Goal: Task Accomplishment & Management: Manage account settings

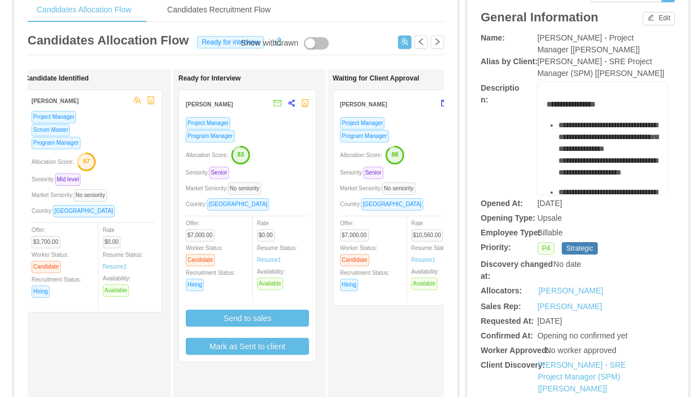
scroll to position [50, 0]
click at [287, 132] on div "Program Manager" at bounding box center [247, 135] width 123 height 13
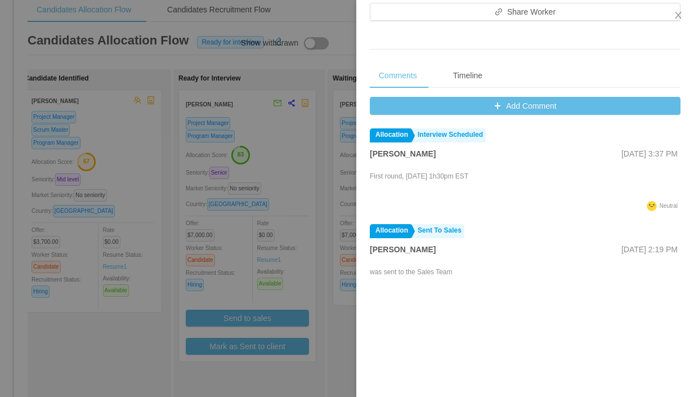
scroll to position [476, 0]
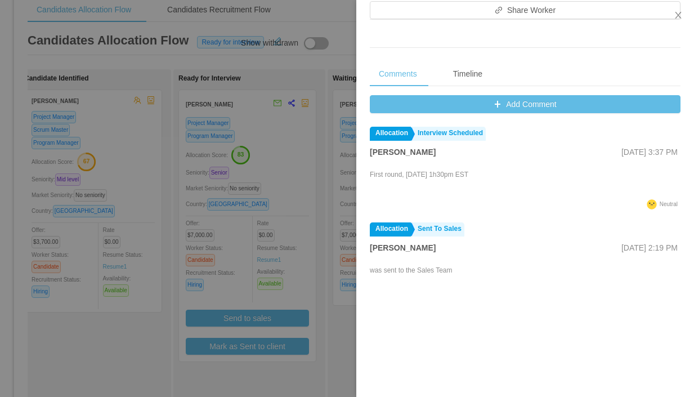
click at [287, 124] on div at bounding box center [347, 198] width 694 height 397
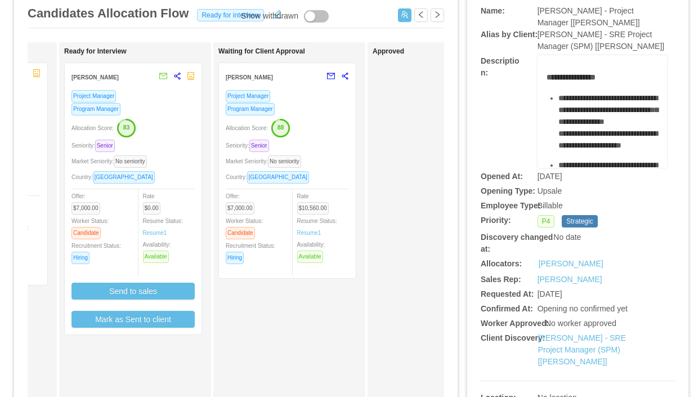
scroll to position [0, 316]
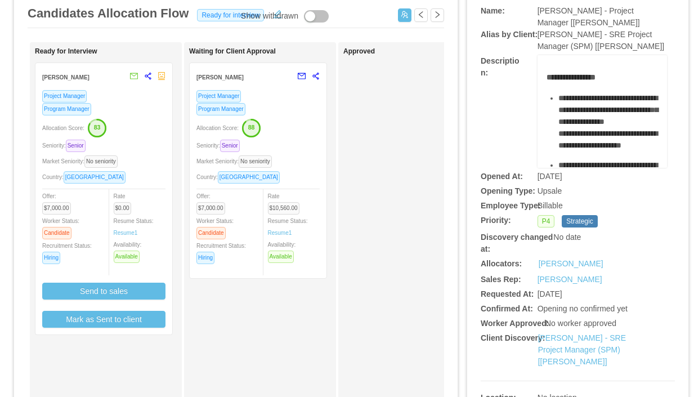
click at [285, 110] on div "Program Manager" at bounding box center [257, 108] width 123 height 13
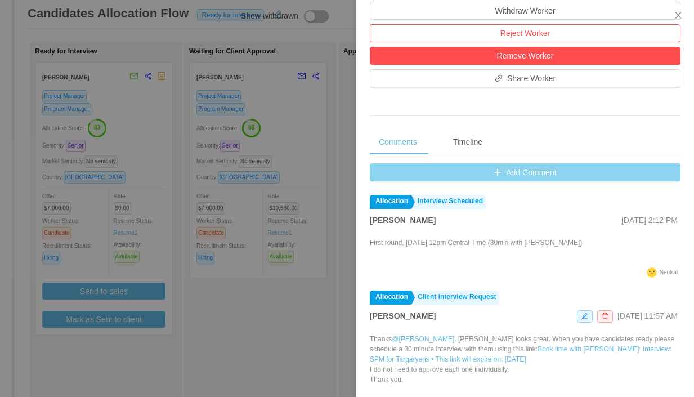
scroll to position [364, 0]
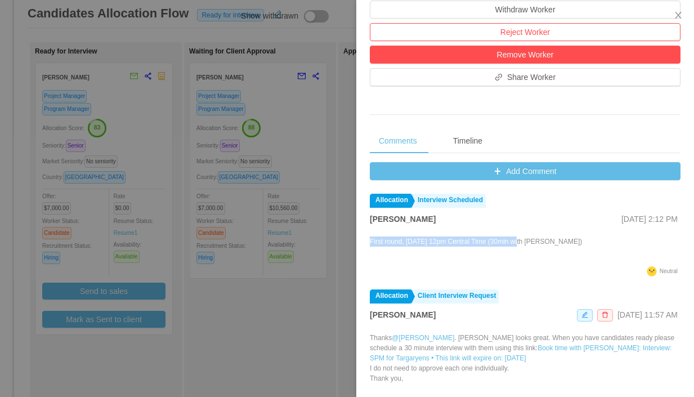
drag, startPoint x: 529, startPoint y: 244, endPoint x: 370, endPoint y: 244, distance: 158.7
click at [370, 244] on p "First round, [DATE] 12pm Central Time (30min with [PERSON_NAME])" at bounding box center [476, 241] width 212 height 10
copy p "First round, [DATE] 12pm Central Time"
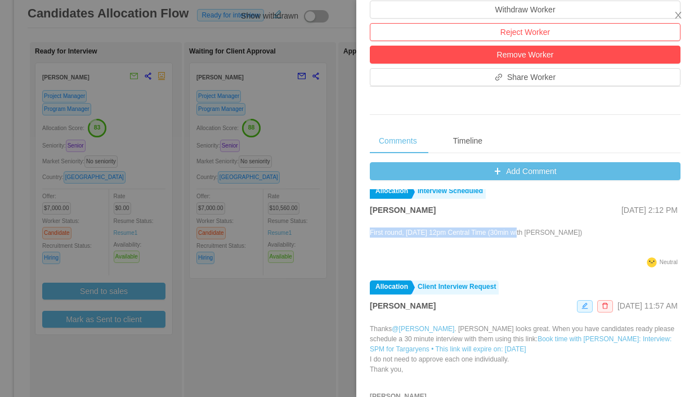
scroll to position [19, 0]
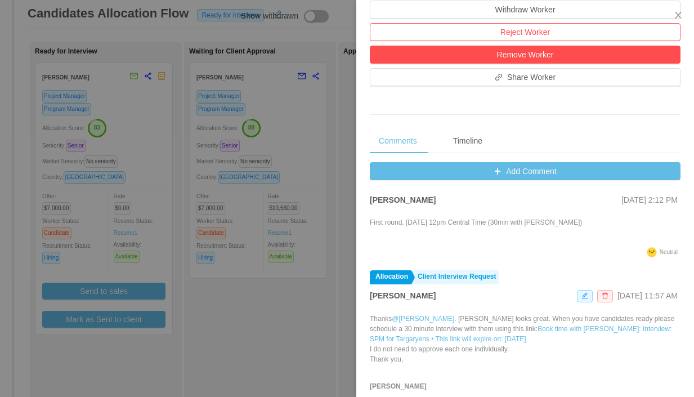
click at [308, 137] on div at bounding box center [347, 198] width 694 height 397
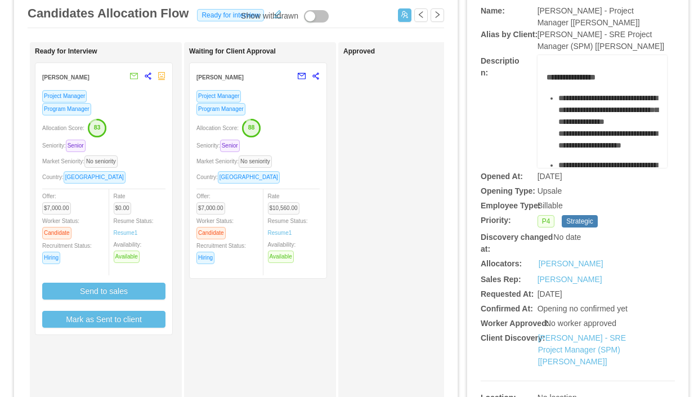
click at [136, 115] on div "Program Manager" at bounding box center [103, 108] width 123 height 13
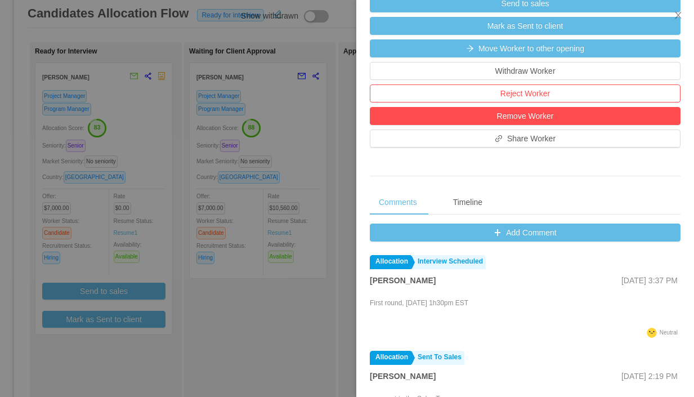
scroll to position [347, 0]
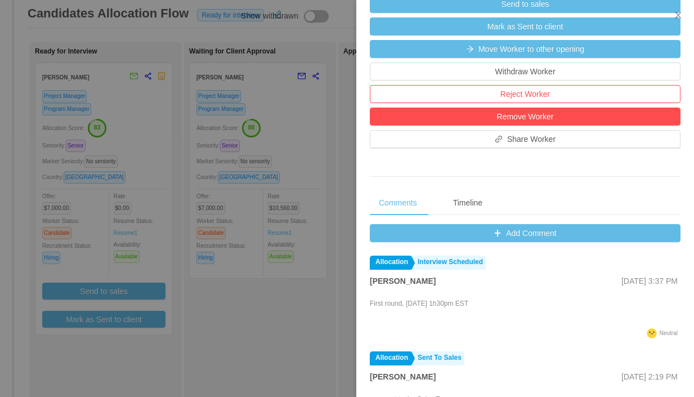
drag, startPoint x: 518, startPoint y: 306, endPoint x: 370, endPoint y: 305, distance: 148.6
click at [370, 305] on div "First round, [DATE] 1h30pm EST" at bounding box center [525, 310] width 311 height 29
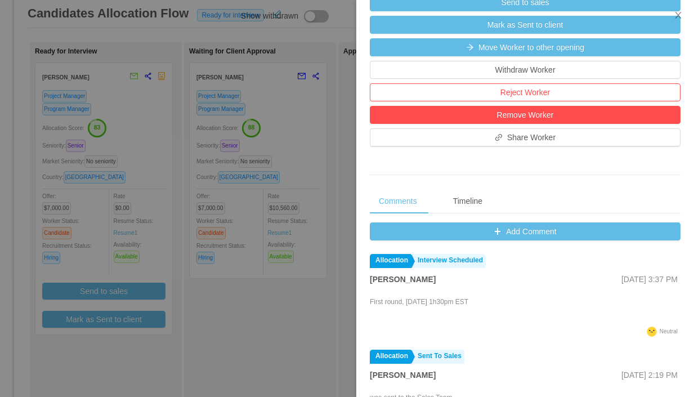
copy p "First round, [DATE] 1h30pm EST"
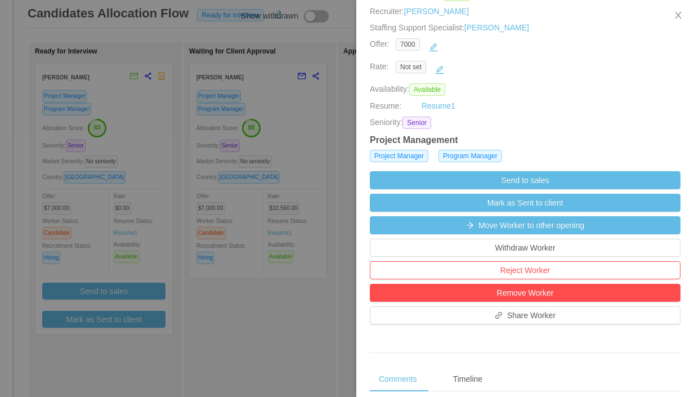
scroll to position [149, 0]
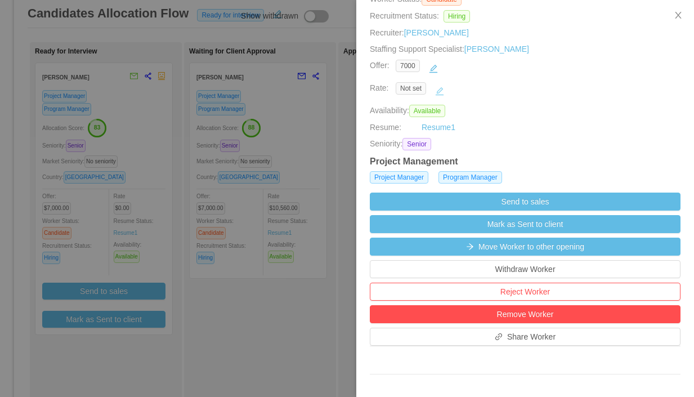
click at [440, 89] on button "button" at bounding box center [440, 91] width 18 height 18
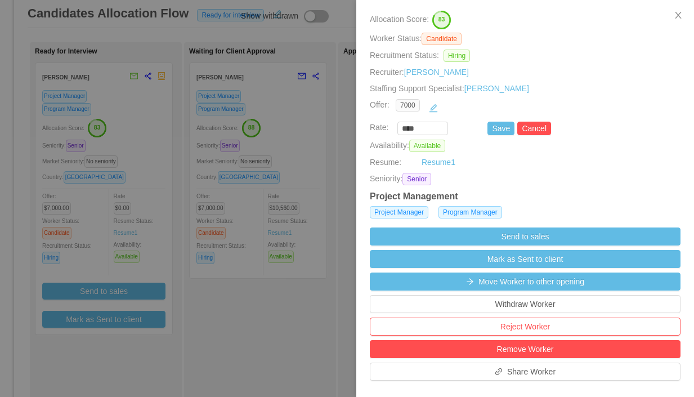
scroll to position [89, 0]
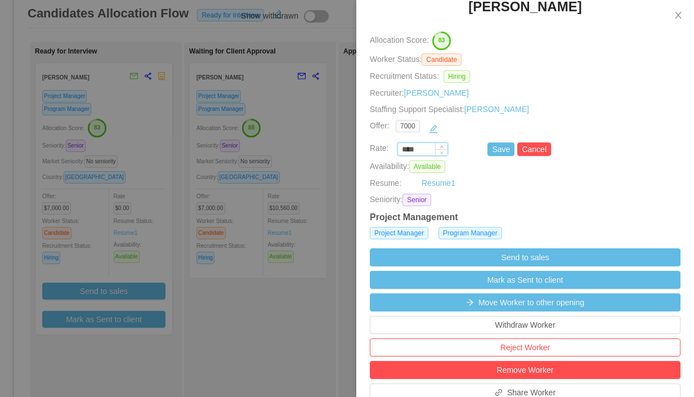
click at [426, 149] on input "****" at bounding box center [423, 150] width 50 height 12
paste input "****"
type input "********"
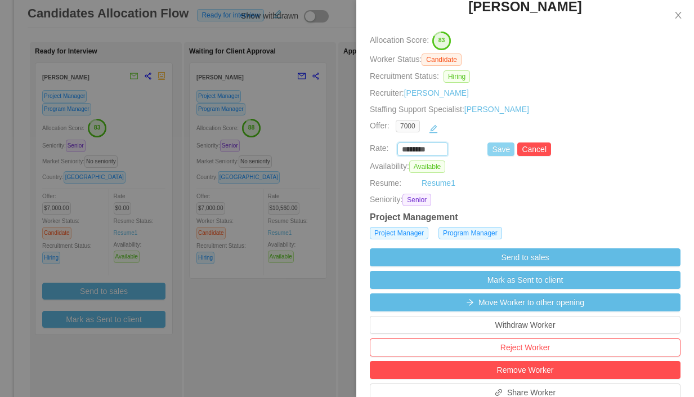
click at [501, 149] on button "Save" at bounding box center [500, 149] width 27 height 14
click at [498, 150] on button "Save" at bounding box center [500, 149] width 27 height 14
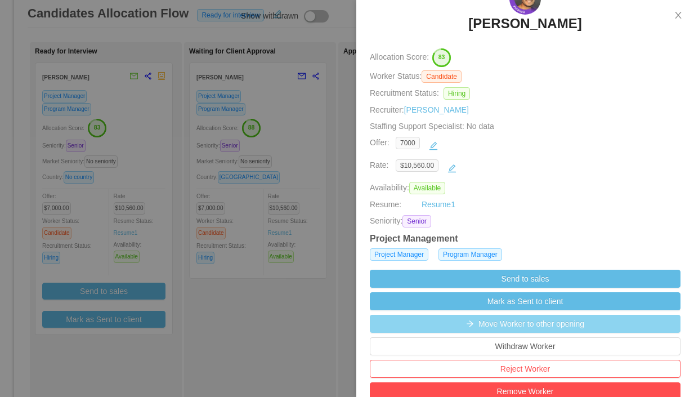
scroll to position [74, 0]
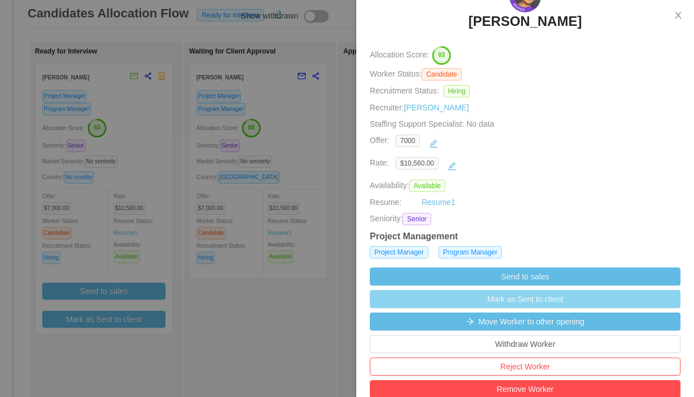
click at [544, 301] on button "Mark as Sent to client" at bounding box center [525, 299] width 311 height 18
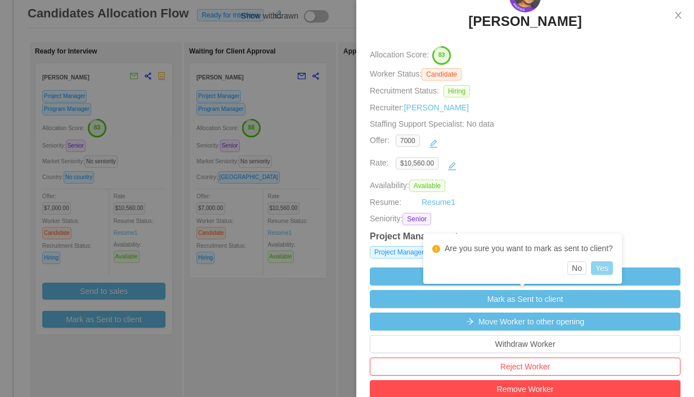
click at [607, 267] on button "Yes" at bounding box center [602, 268] width 22 height 14
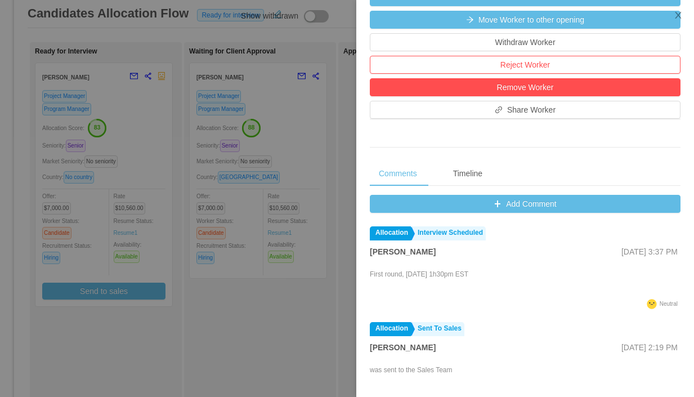
scroll to position [271, 0]
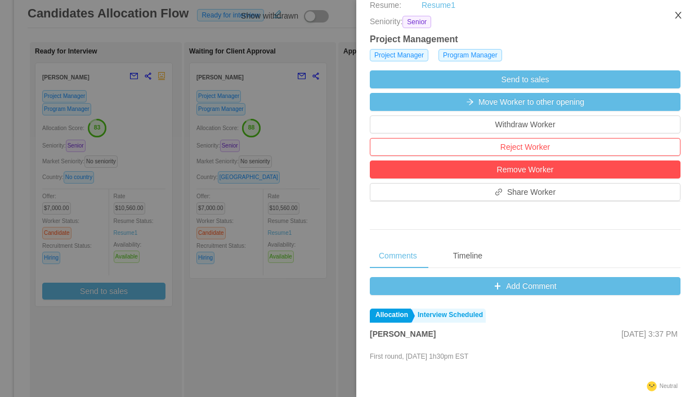
click at [679, 16] on icon "icon: close" at bounding box center [678, 15] width 9 height 9
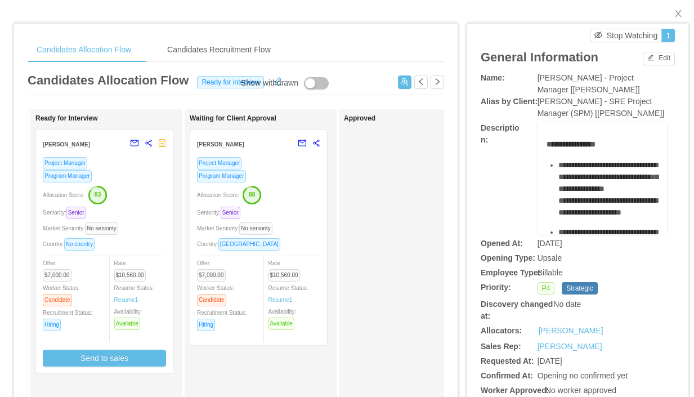
scroll to position [0, 0]
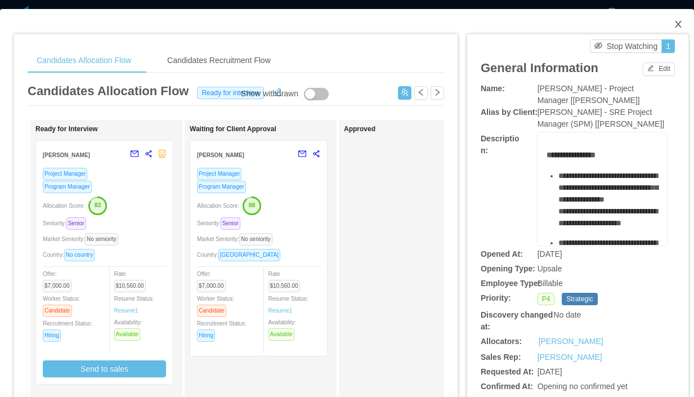
click at [683, 21] on span "Close" at bounding box center [679, 25] width 32 height 32
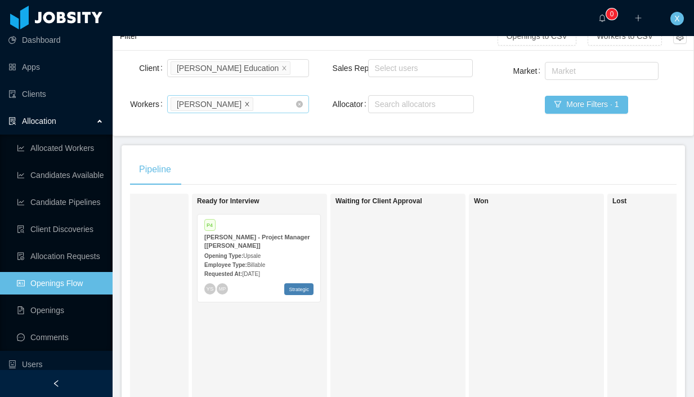
click at [249, 103] on icon "icon: close" at bounding box center [247, 103] width 4 height 4
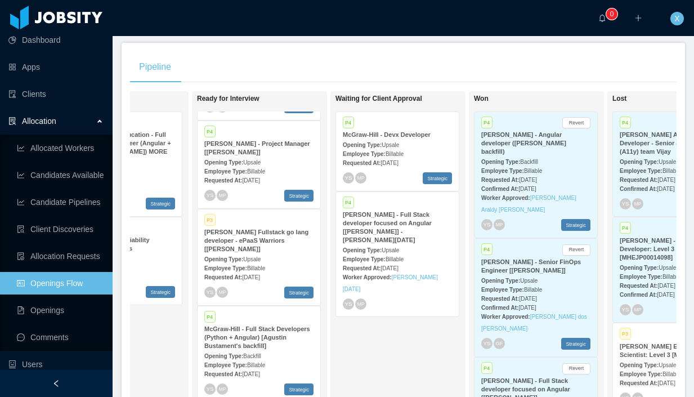
scroll to position [283, 0]
click at [294, 239] on div "[PERSON_NAME] Fullstack go lang developer - ePaaS Warriors [[PERSON_NAME]]" at bounding box center [258, 238] width 109 height 25
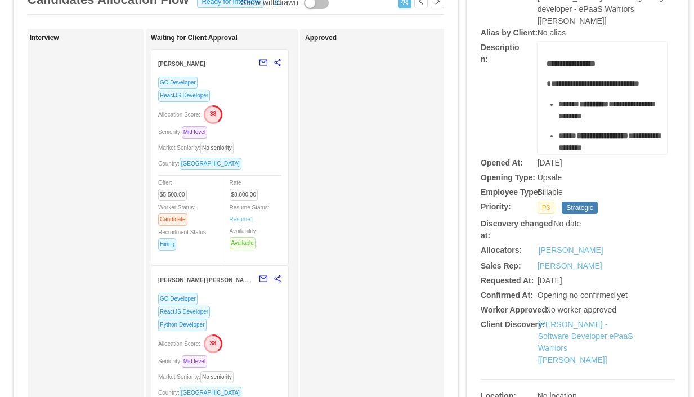
scroll to position [95, 0]
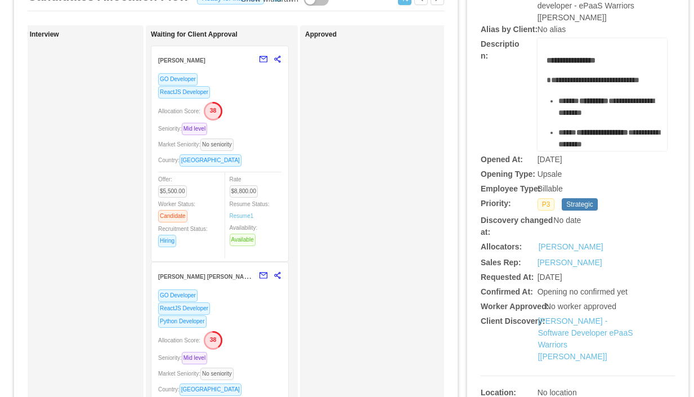
click at [256, 121] on div "GO Developer ReactJS Developer Allocation Score: 38 Seniority: Mid level Market…" at bounding box center [219, 164] width 123 height 182
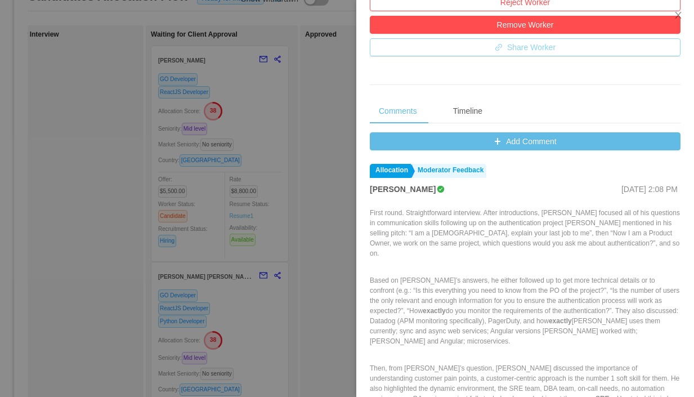
scroll to position [393, 0]
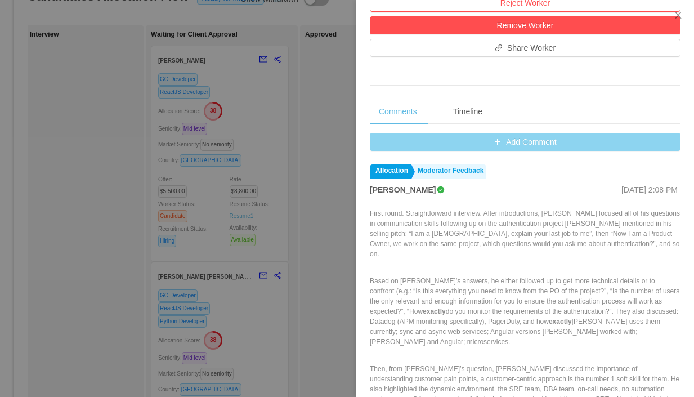
click at [512, 140] on button "Add Comment" at bounding box center [525, 142] width 311 height 18
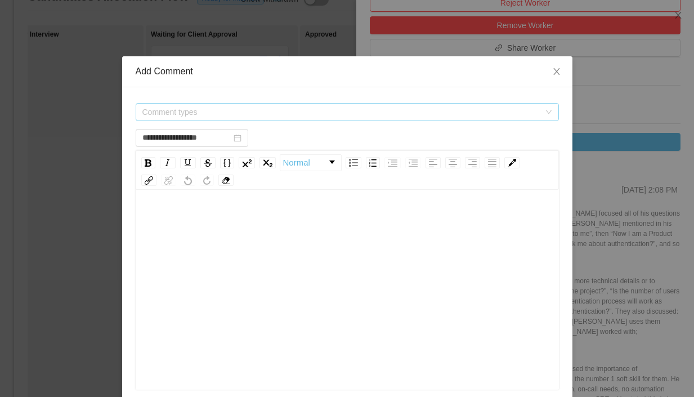
click at [328, 110] on span "Comment types" at bounding box center [340, 111] width 397 height 11
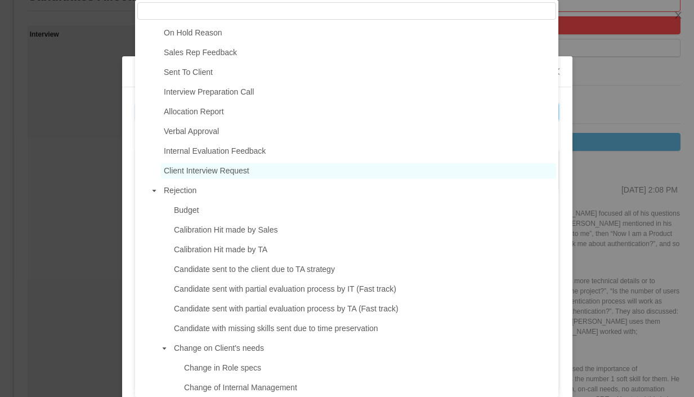
scroll to position [196, 0]
click at [256, 174] on span "Client Interview Request" at bounding box center [358, 170] width 395 height 15
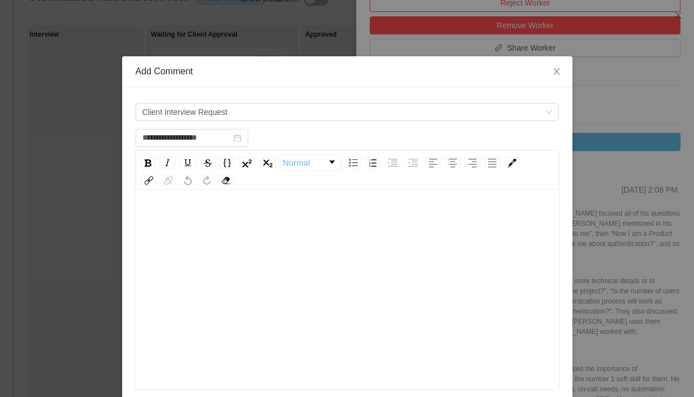
click at [195, 221] on div "rdw-editor" at bounding box center [348, 220] width 406 height 23
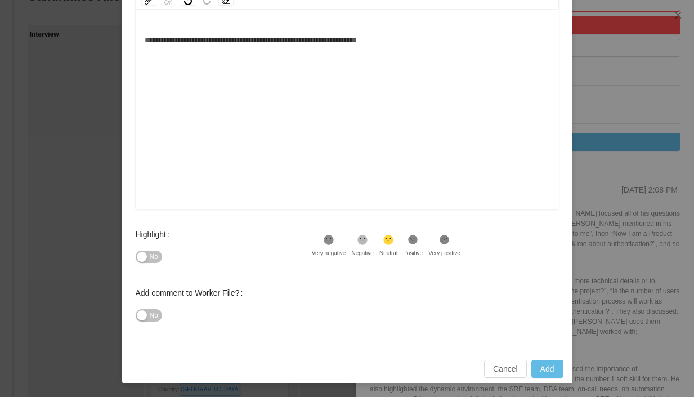
scroll to position [180, 0]
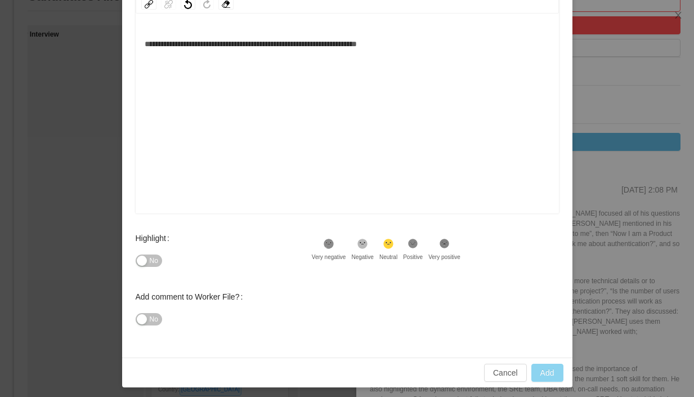
type input "**********"
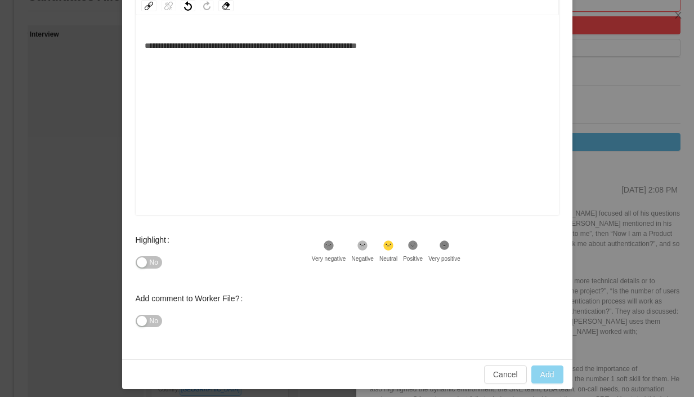
click at [551, 373] on button "Add" at bounding box center [547, 374] width 32 height 18
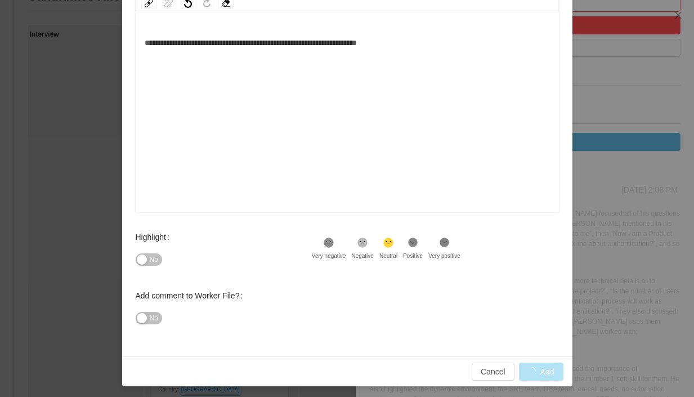
scroll to position [178, 0]
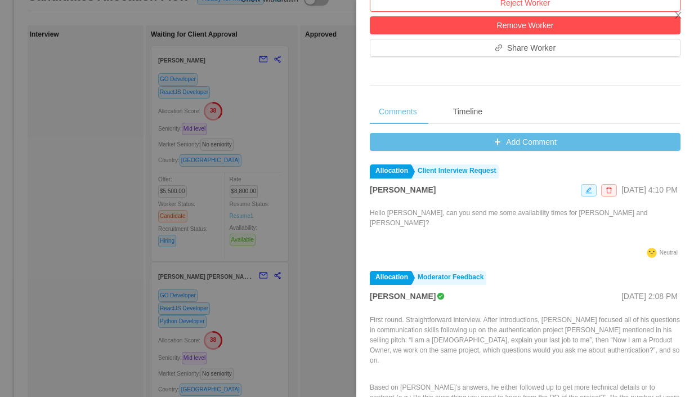
click at [275, 248] on div at bounding box center [347, 198] width 694 height 397
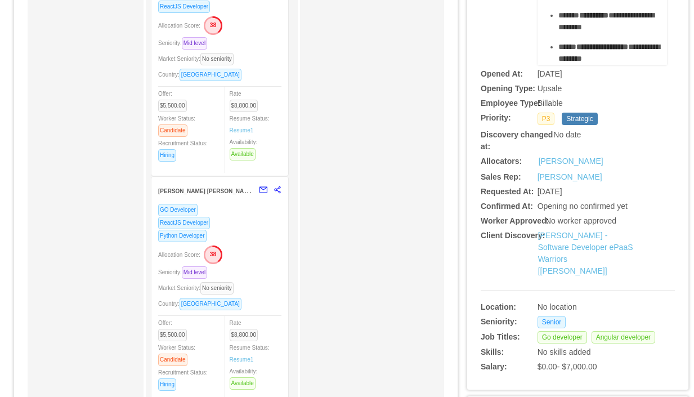
scroll to position [181, 0]
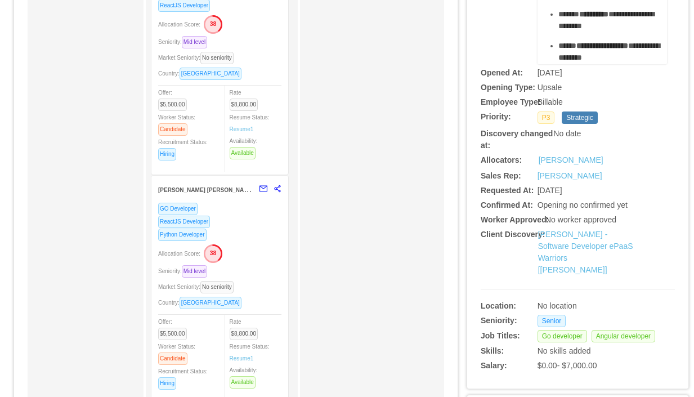
click at [264, 249] on div "Allocation Score: 38" at bounding box center [219, 253] width 123 height 18
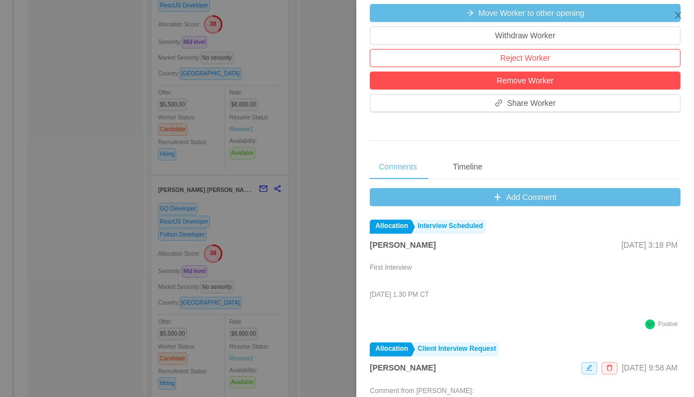
scroll to position [340, 0]
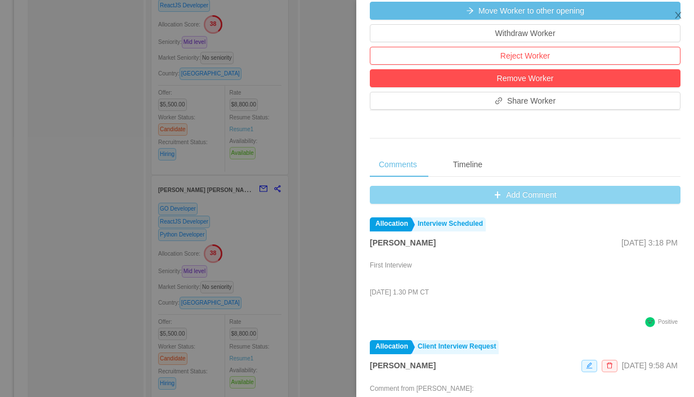
click at [507, 195] on button "Add Comment" at bounding box center [525, 195] width 311 height 18
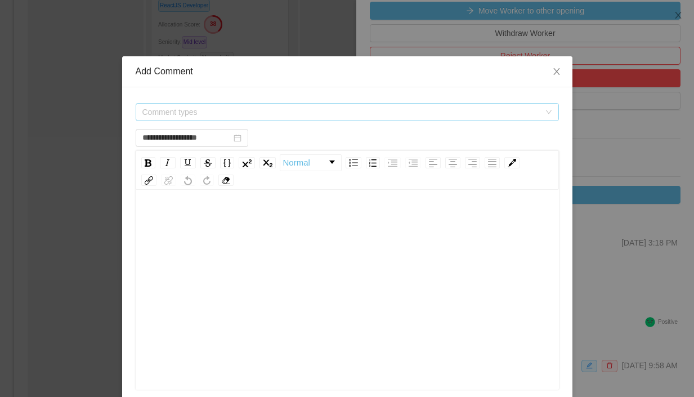
click at [359, 118] on span "Comment types" at bounding box center [343, 112] width 402 height 17
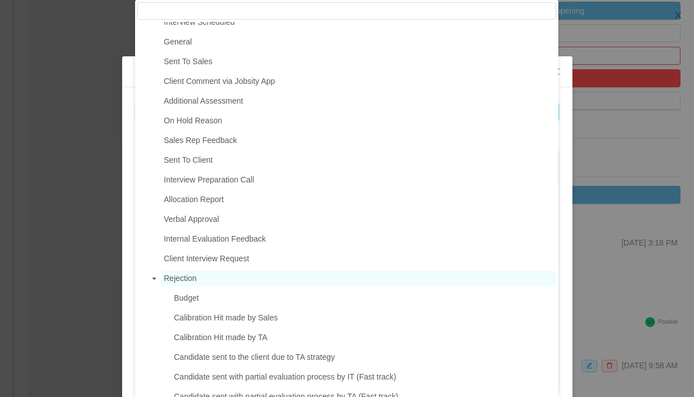
scroll to position [122, 0]
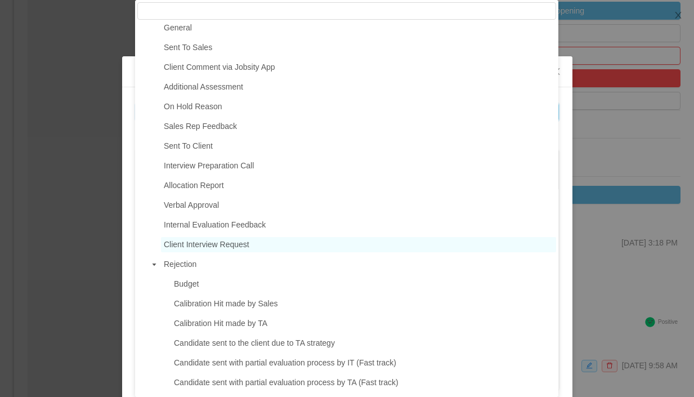
click at [227, 248] on span "Client Interview Request" at bounding box center [207, 244] width 86 height 9
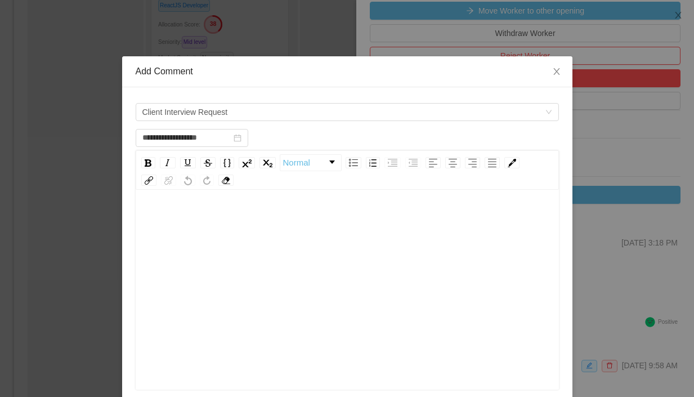
click at [213, 214] on div "rdw-editor" at bounding box center [348, 220] width 406 height 23
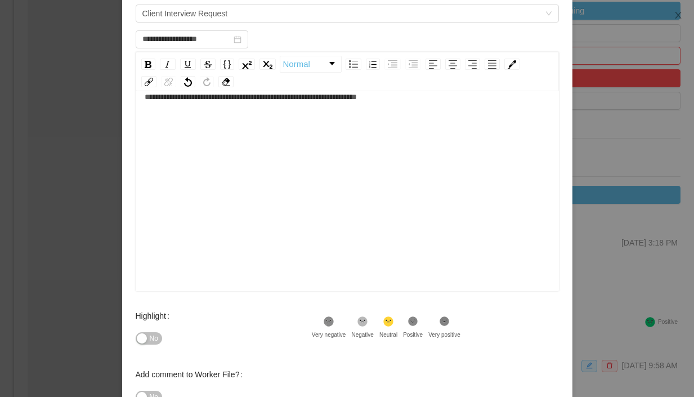
scroll to position [180, 0]
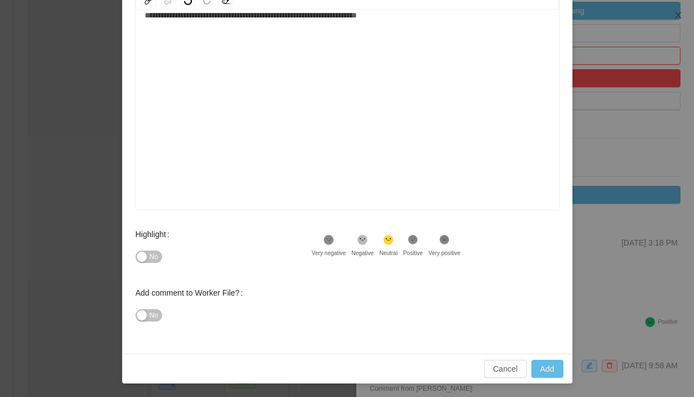
click at [418, 240] on icon at bounding box center [413, 240] width 10 height 10
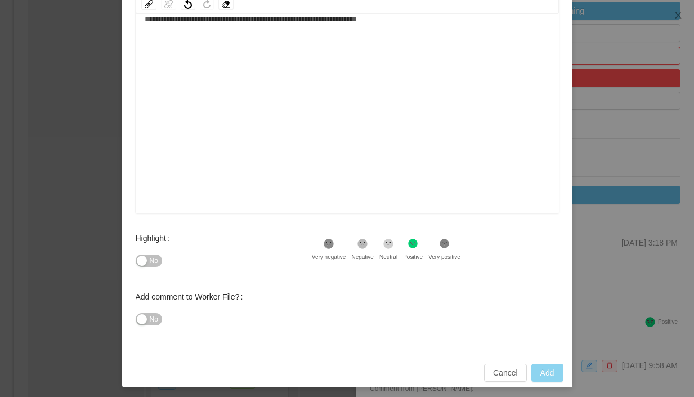
click at [544, 370] on button "Add" at bounding box center [547, 373] width 32 height 18
type input "**********"
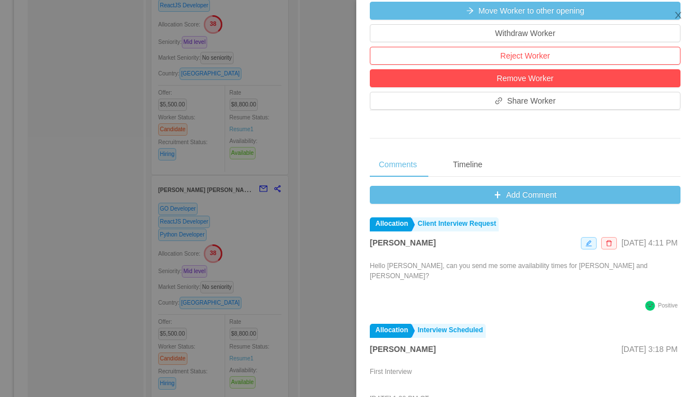
scroll to position [339, 0]
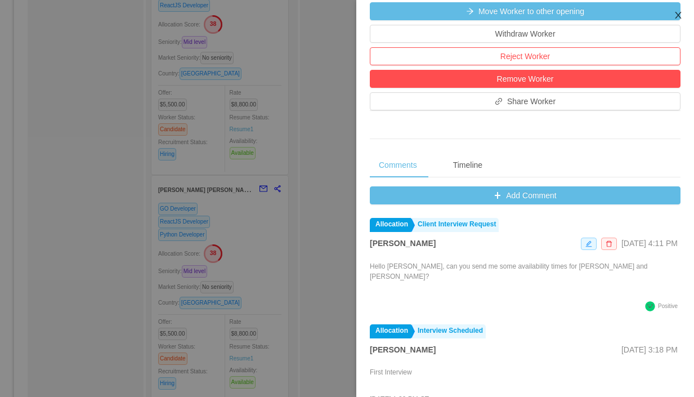
click at [678, 16] on icon "icon: close" at bounding box center [678, 15] width 6 height 7
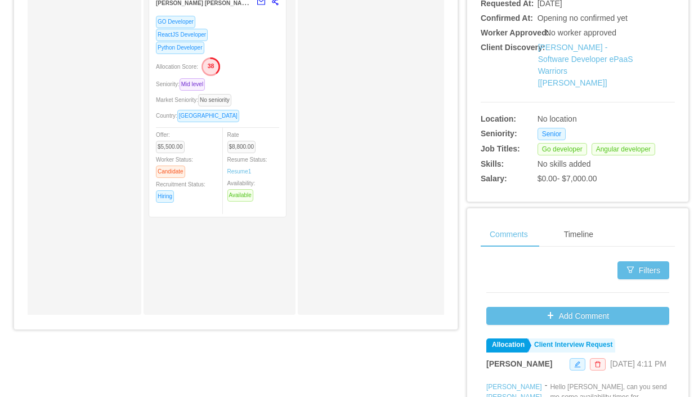
scroll to position [0, 0]
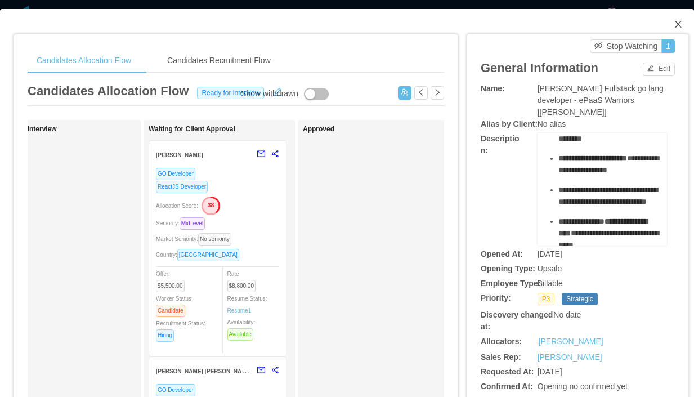
click at [679, 24] on icon "icon: close" at bounding box center [678, 24] width 9 height 9
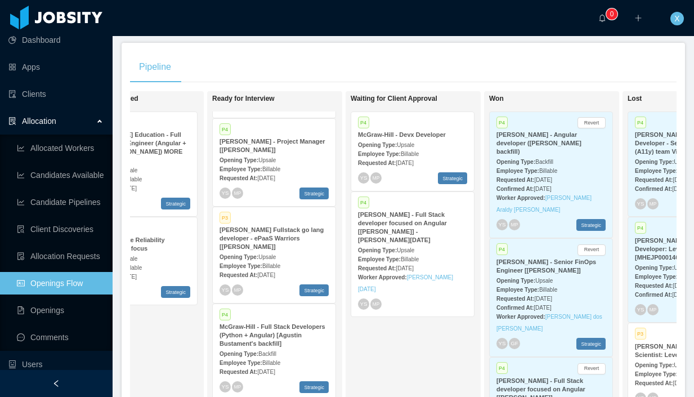
scroll to position [275, 0]
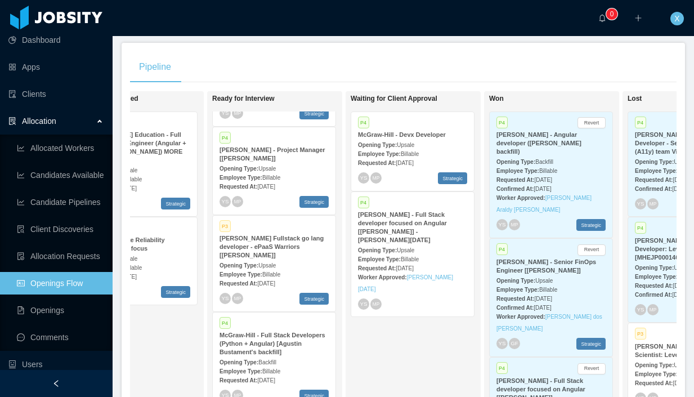
click at [313, 247] on div "[PERSON_NAME] Fullstack go lang developer - ePaaS Warriors [[PERSON_NAME]]" at bounding box center [274, 246] width 109 height 25
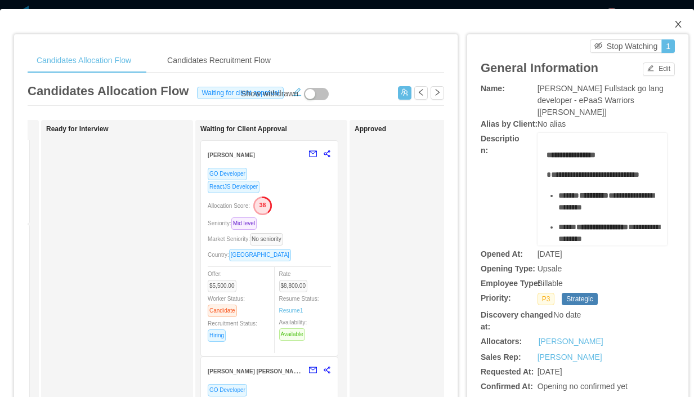
click at [681, 24] on icon "icon: close" at bounding box center [678, 24] width 9 height 9
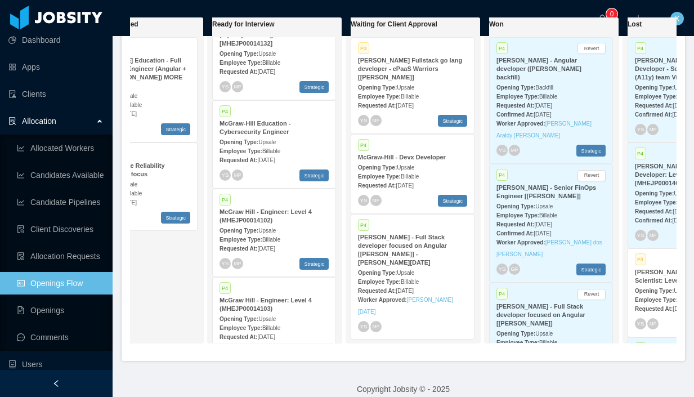
scroll to position [606, 0]
click at [288, 144] on div "Employee Type: Billable" at bounding box center [274, 150] width 109 height 12
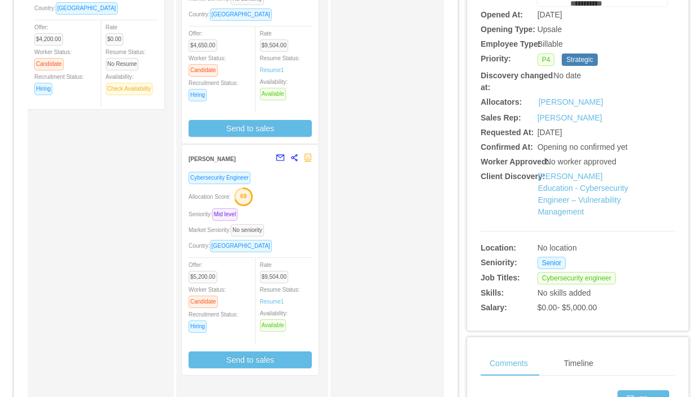
scroll to position [278, 0]
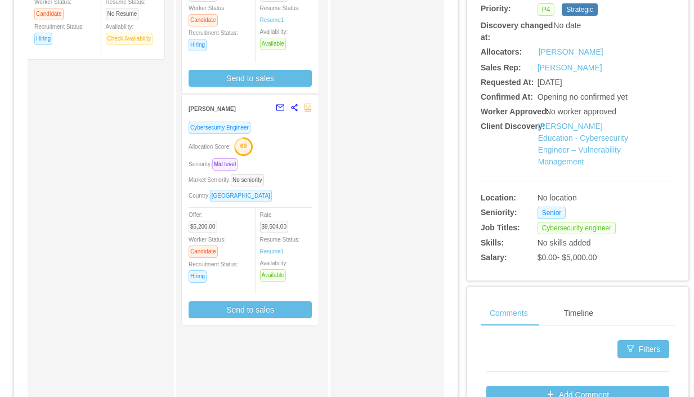
click at [298, 140] on div "Allocation Score: 69" at bounding box center [250, 146] width 123 height 18
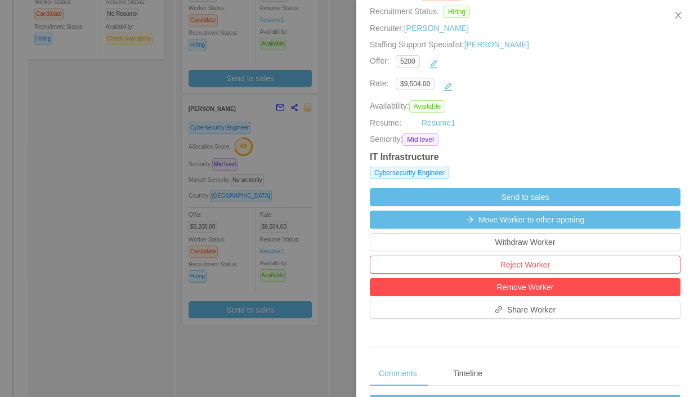
scroll to position [0, 0]
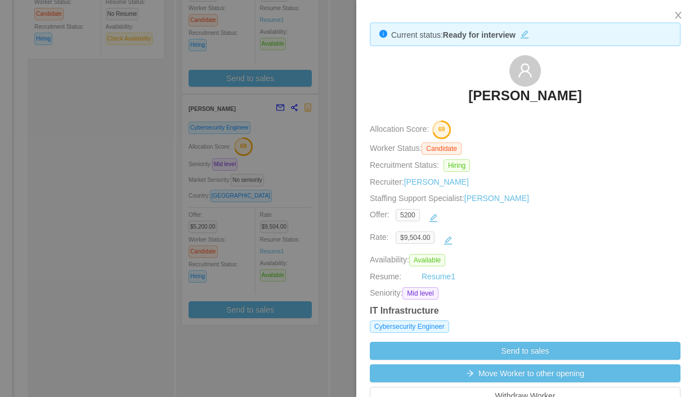
click at [320, 142] on div at bounding box center [347, 198] width 694 height 397
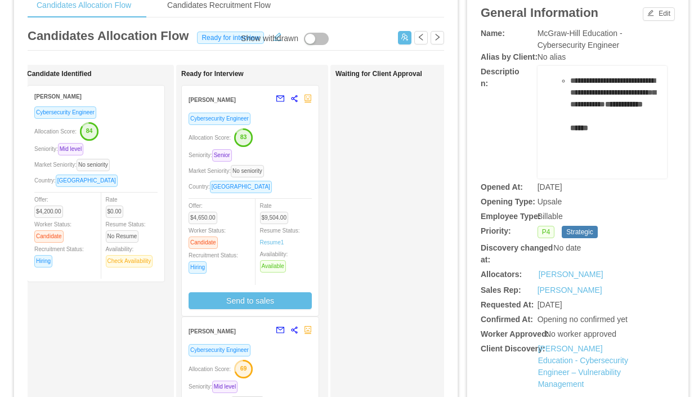
scroll to position [61, 0]
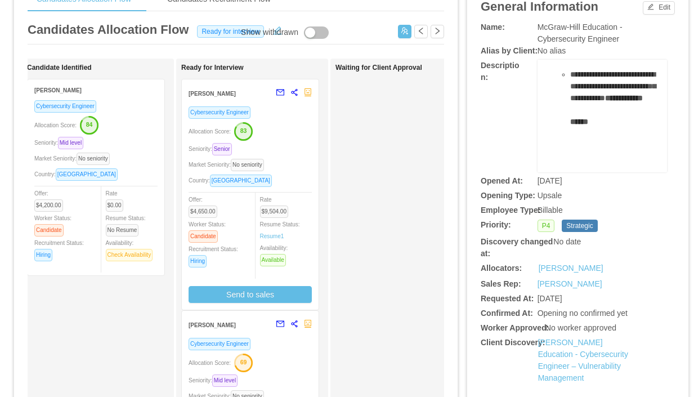
click at [284, 129] on div "Allocation Score: 83" at bounding box center [250, 131] width 123 height 18
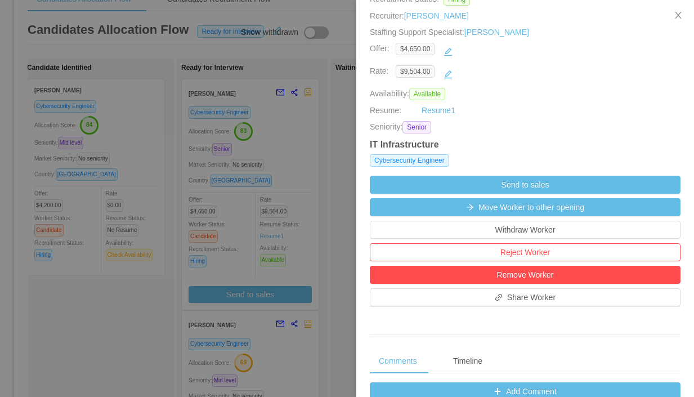
scroll to position [0, 0]
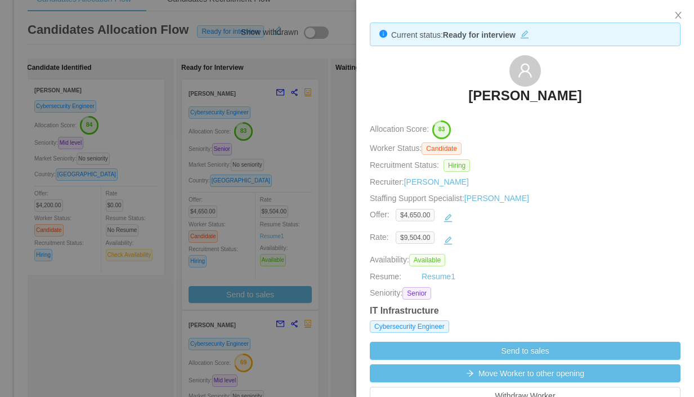
drag, startPoint x: 576, startPoint y: 91, endPoint x: 473, endPoint y: 102, distance: 103.7
click at [474, 102] on div "[PERSON_NAME]" at bounding box center [525, 83] width 311 height 56
copy h3 "[PERSON_NAME]"
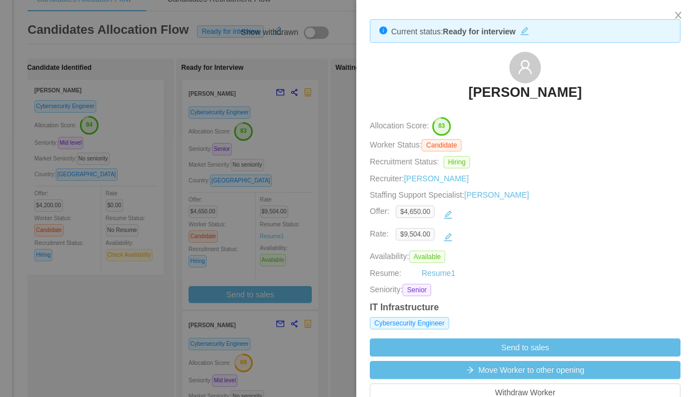
click at [341, 105] on div at bounding box center [347, 198] width 694 height 397
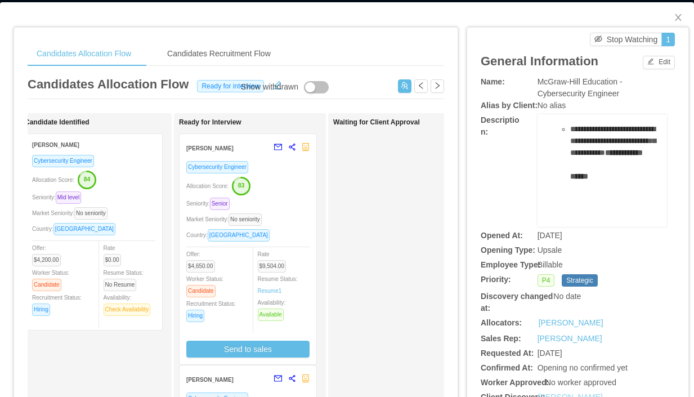
scroll to position [0, 0]
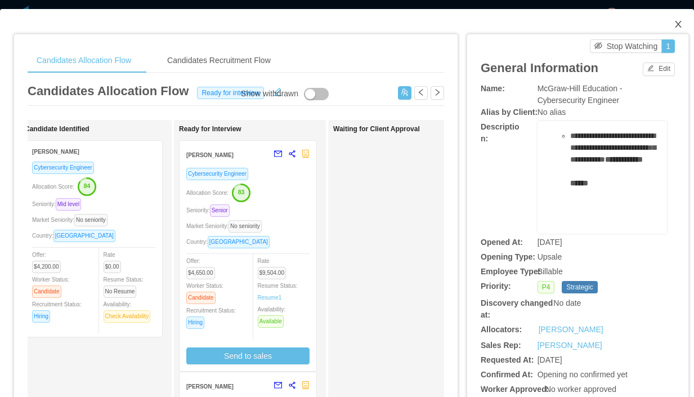
click at [681, 23] on icon "icon: close" at bounding box center [678, 24] width 9 height 9
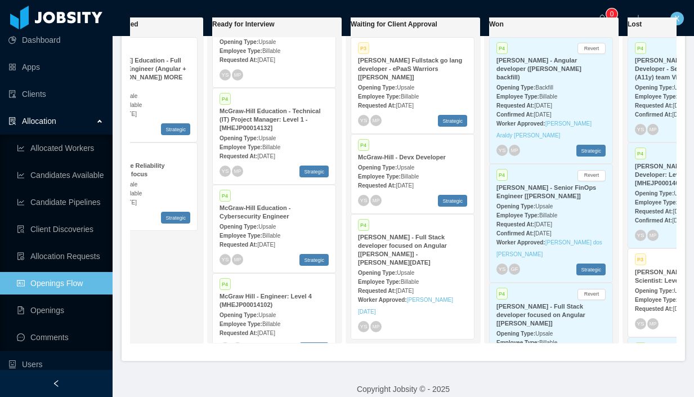
scroll to position [517, 0]
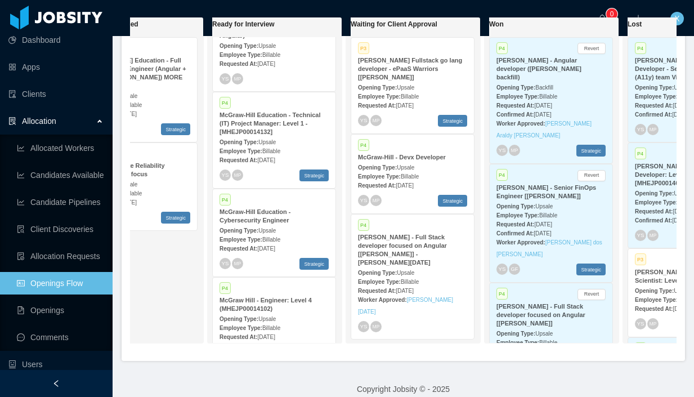
click at [289, 233] on div "Employee Type: Billable" at bounding box center [274, 239] width 109 height 12
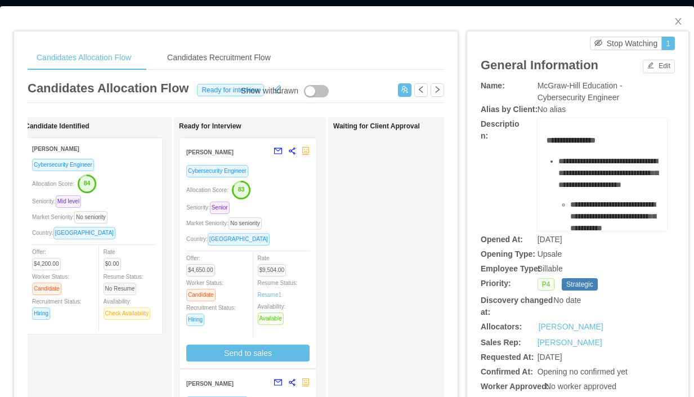
click at [594, 89] on span "McGraw-Hill Education - Cybersecurity Engineer" at bounding box center [580, 91] width 85 height 21
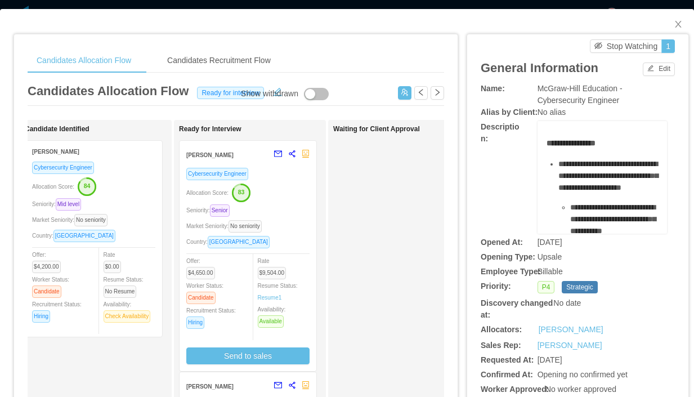
scroll to position [7, 0]
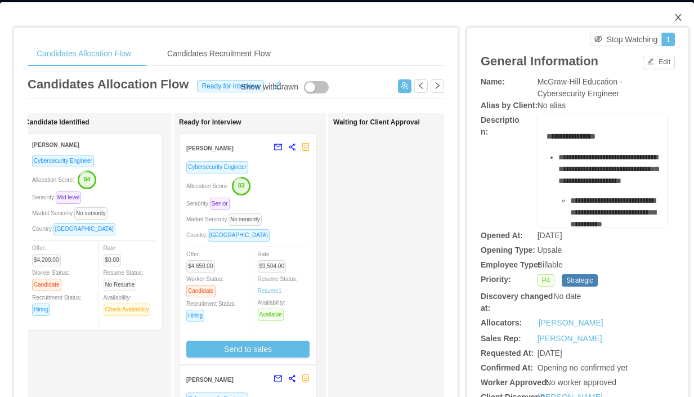
click at [674, 20] on icon "icon: close" at bounding box center [678, 17] width 9 height 9
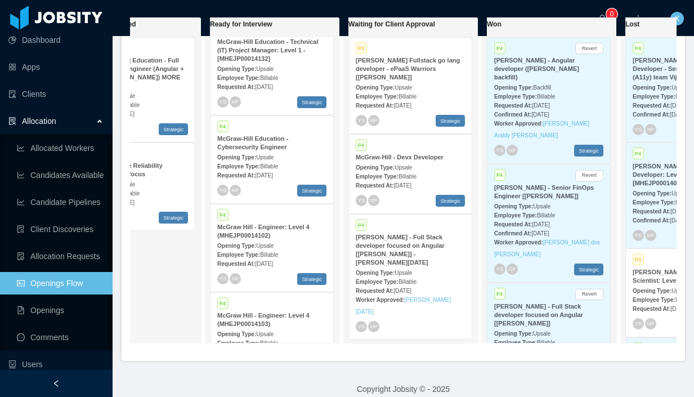
scroll to position [596, 0]
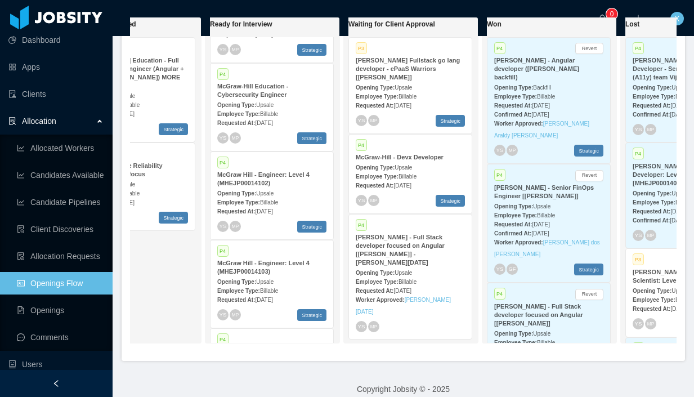
click at [302, 187] on div "Opening Type: Upsale" at bounding box center [271, 193] width 109 height 12
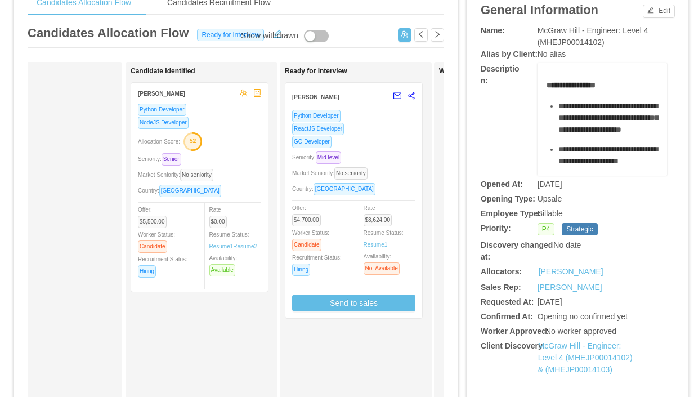
scroll to position [57, 0]
click at [400, 133] on div "ReactJS Developer" at bounding box center [353, 129] width 123 height 13
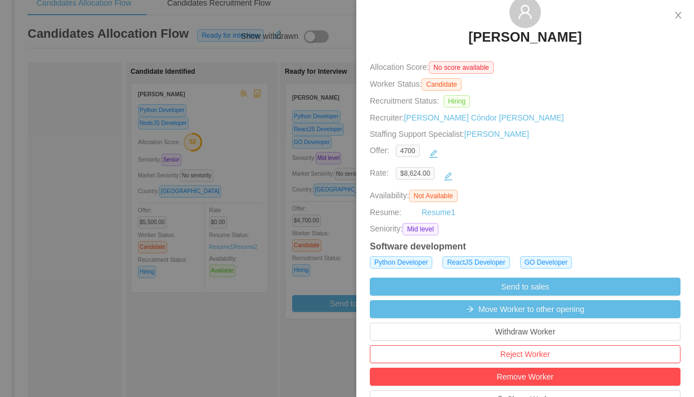
scroll to position [0, 0]
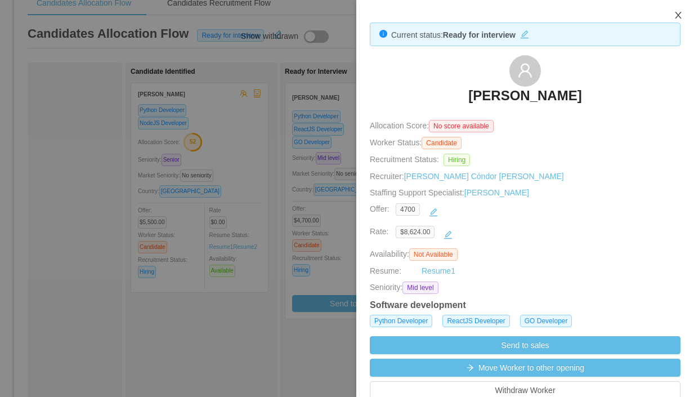
click at [678, 16] on icon "icon: close" at bounding box center [678, 15] width 6 height 7
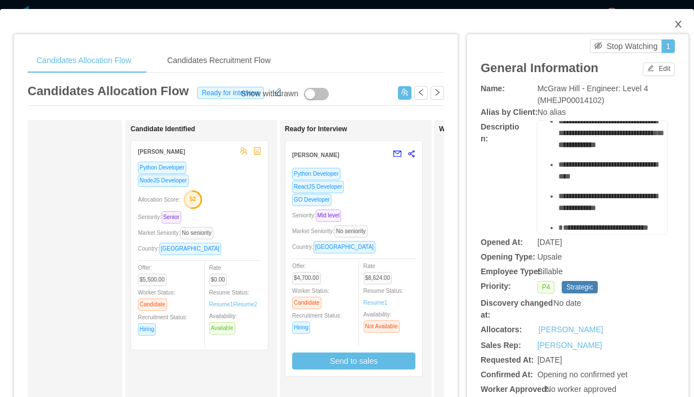
click at [679, 24] on icon "icon: close" at bounding box center [678, 24] width 9 height 9
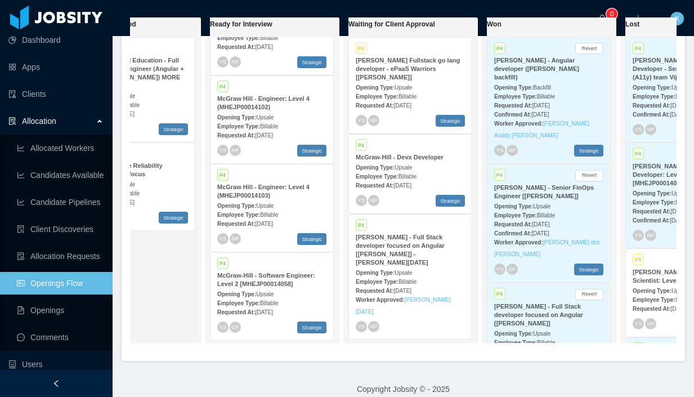
scroll to position [709, 0]
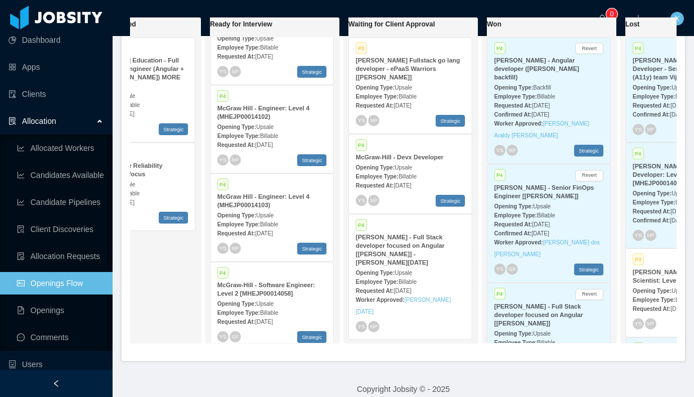
click at [299, 209] on div "Opening Type: Upsale" at bounding box center [271, 215] width 109 height 12
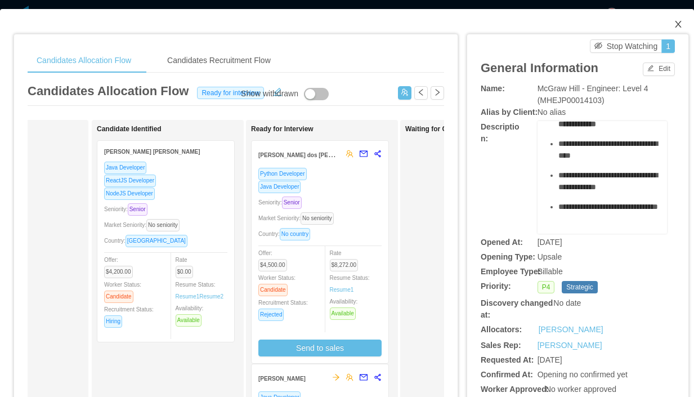
click at [675, 21] on icon "icon: close" at bounding box center [678, 24] width 9 height 9
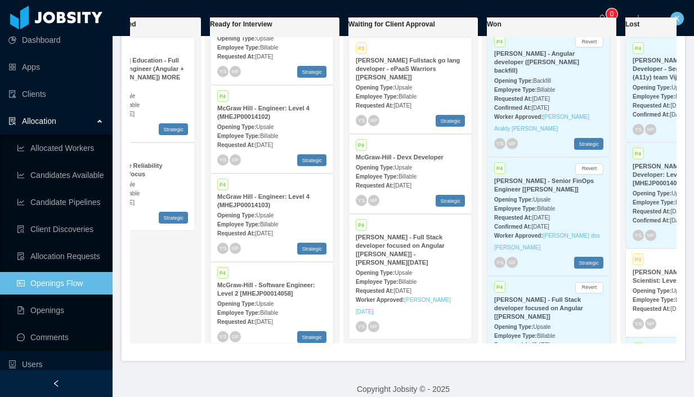
scroll to position [719, 0]
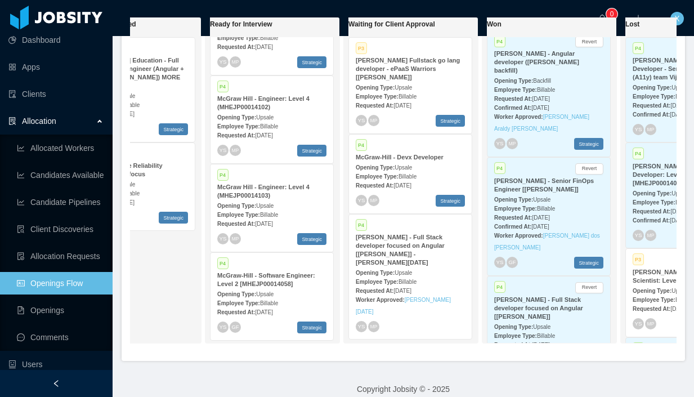
click at [299, 278] on strong "McGraw-Hill - Software Engineer: Level 2 [MHEJP00014058]" at bounding box center [266, 279] width 98 height 15
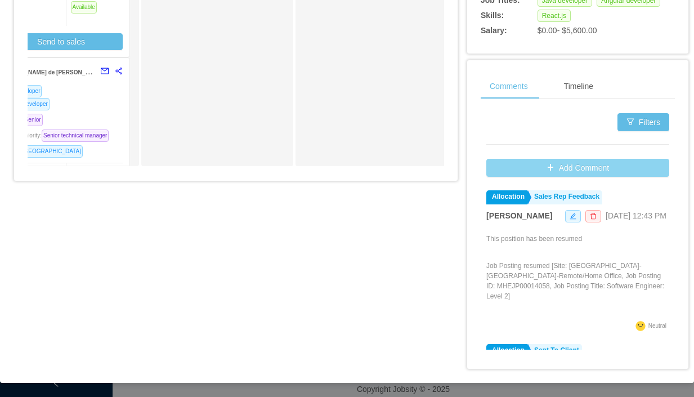
scroll to position [539, 0]
click at [555, 173] on button "Add Comment" at bounding box center [577, 168] width 183 height 18
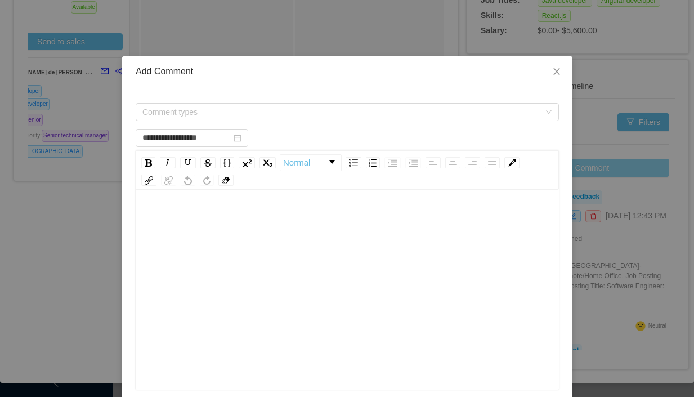
scroll to position [1, 0]
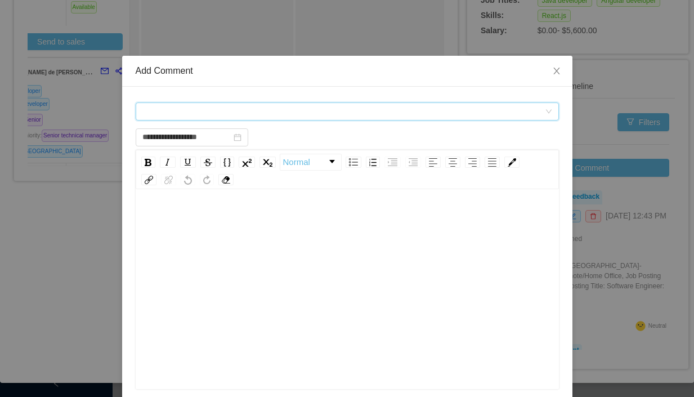
click at [230, 114] on div "Comment types" at bounding box center [343, 111] width 402 height 17
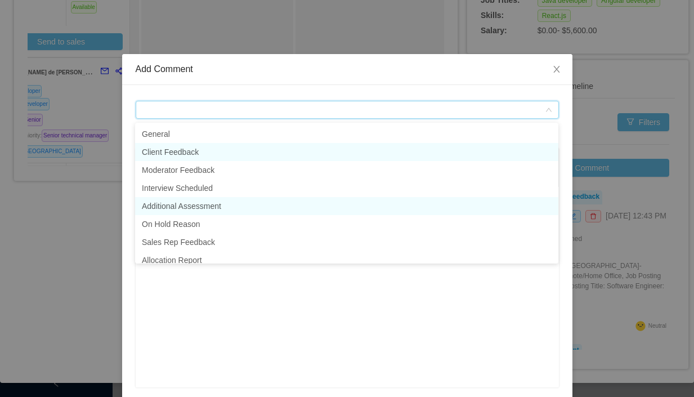
scroll to position [2, 0]
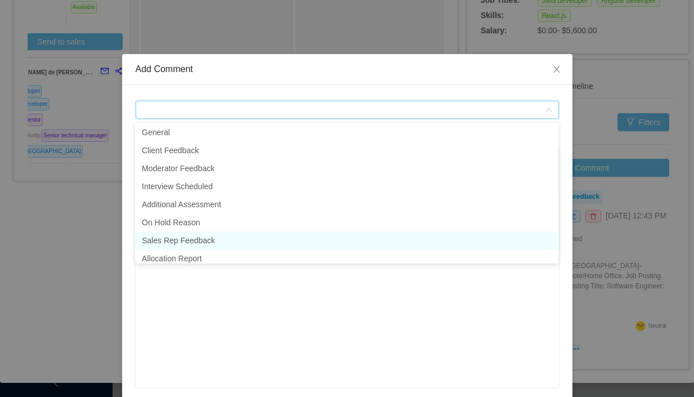
click at [214, 236] on li "Sales Rep Feedback" at bounding box center [346, 240] width 423 height 18
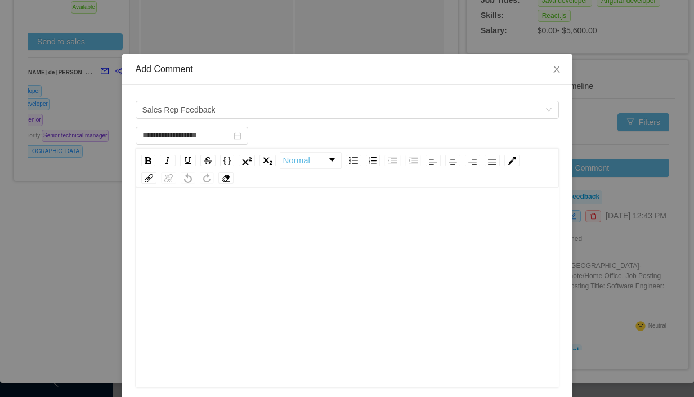
click at [227, 217] on div "rdw-editor" at bounding box center [348, 218] width 406 height 23
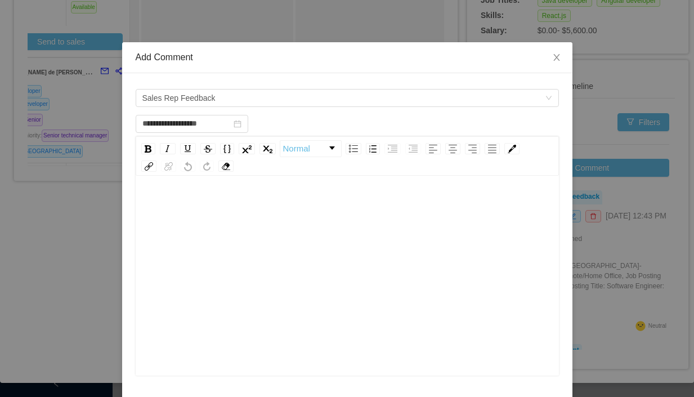
type input "**********"
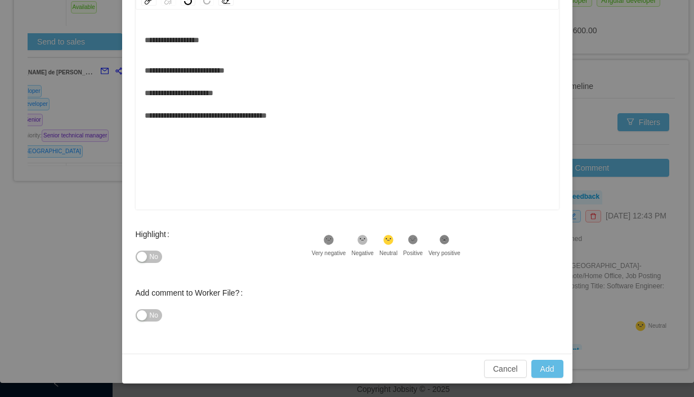
scroll to position [178, 0]
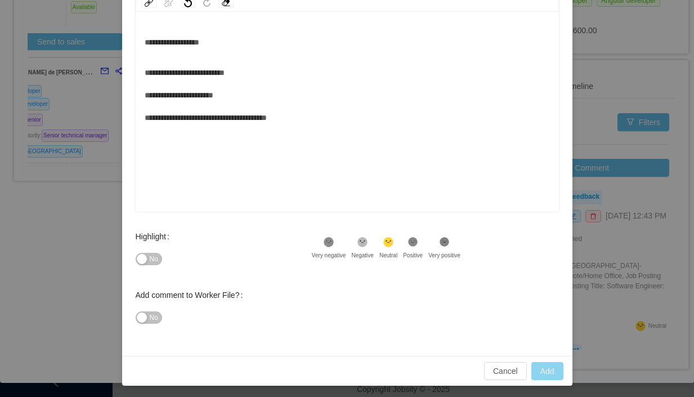
type input "**********"
click at [549, 375] on button "Add" at bounding box center [547, 371] width 32 height 18
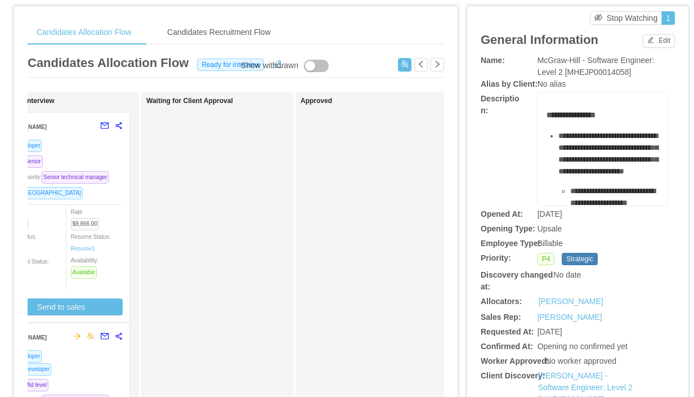
scroll to position [0, 0]
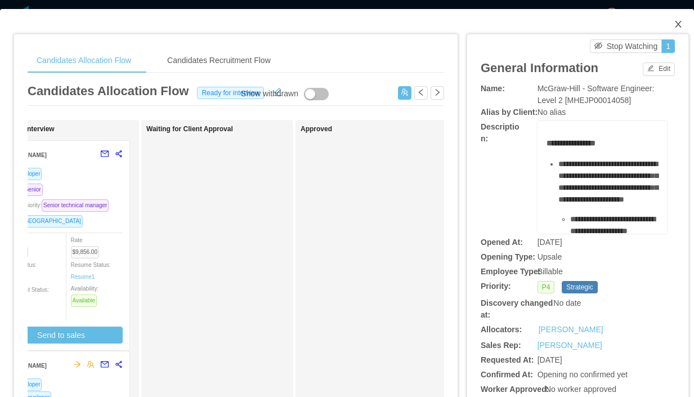
click at [677, 25] on icon "icon: close" at bounding box center [678, 24] width 6 height 7
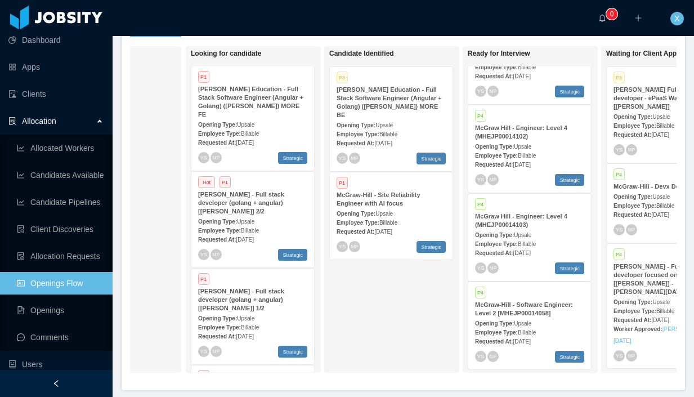
scroll to position [222, 0]
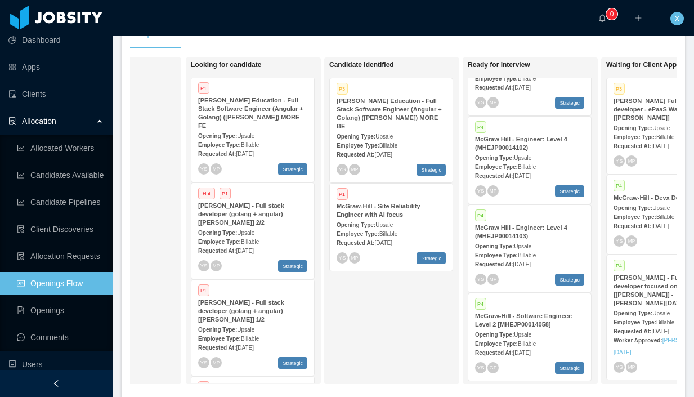
click at [423, 218] on div "Opening Type: Upsale" at bounding box center [391, 224] width 109 height 12
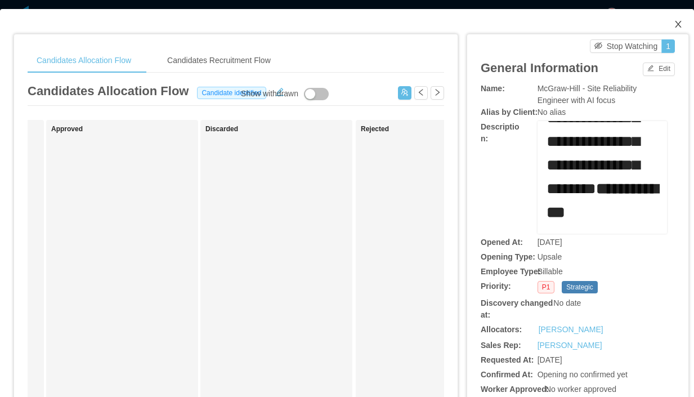
click at [678, 22] on icon "icon: close" at bounding box center [678, 24] width 9 height 9
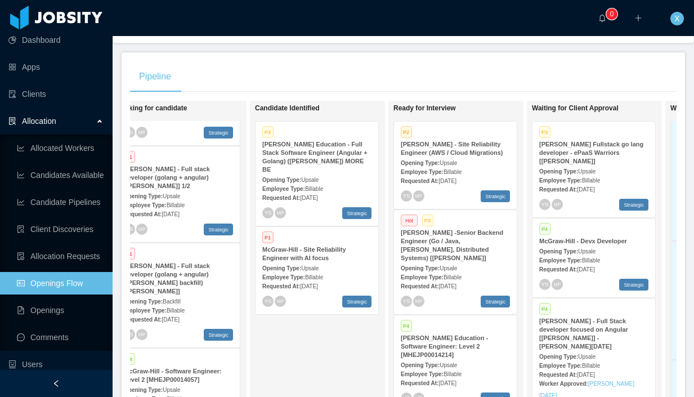
scroll to position [172, 0]
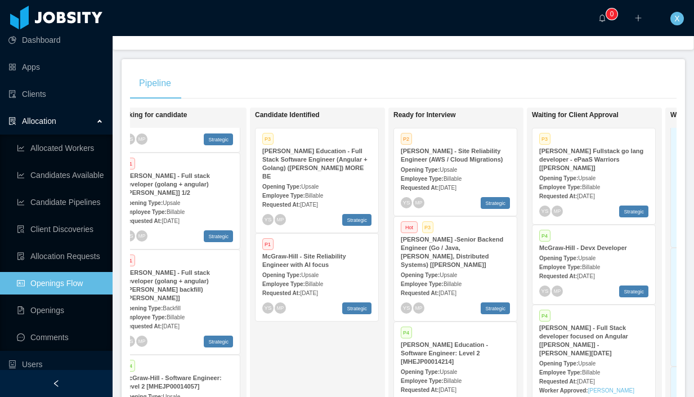
click at [305, 180] on div "Opening Type: Upsale" at bounding box center [316, 186] width 109 height 12
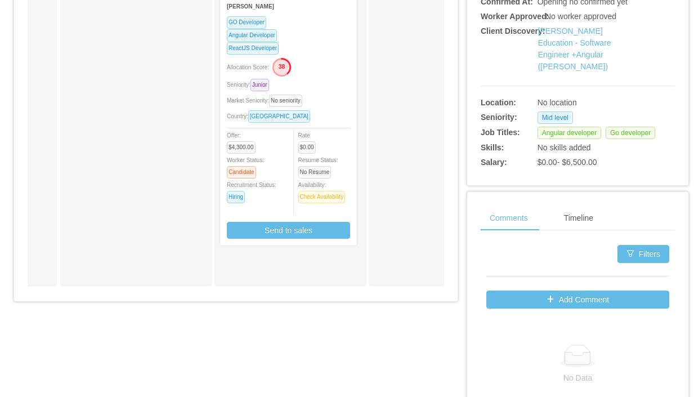
scroll to position [0, 135]
